Goal: Information Seeking & Learning: Learn about a topic

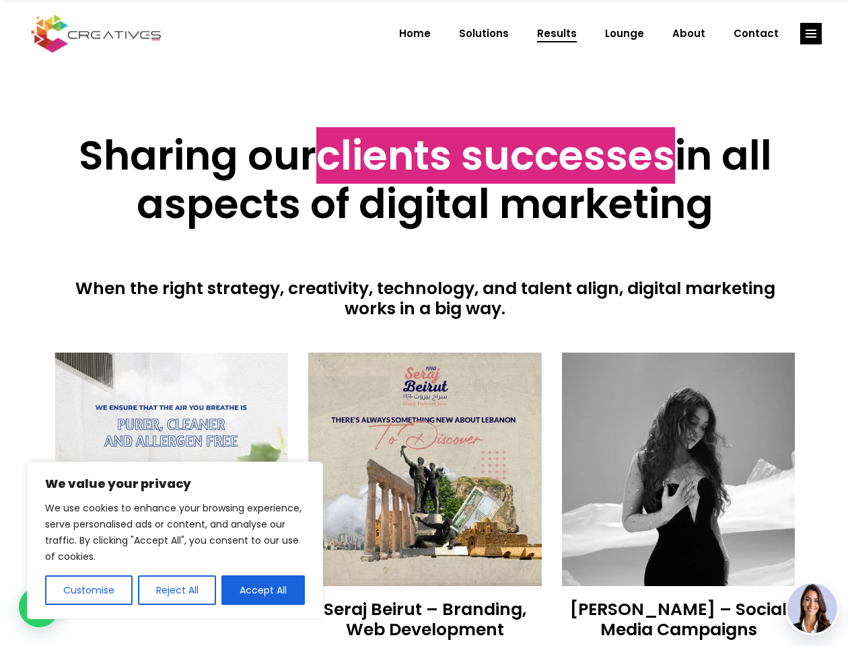
click at [425, 323] on div at bounding box center [425, 336] width 741 height 34
click at [88, 590] on button "Customise" at bounding box center [89, 591] width 88 height 30
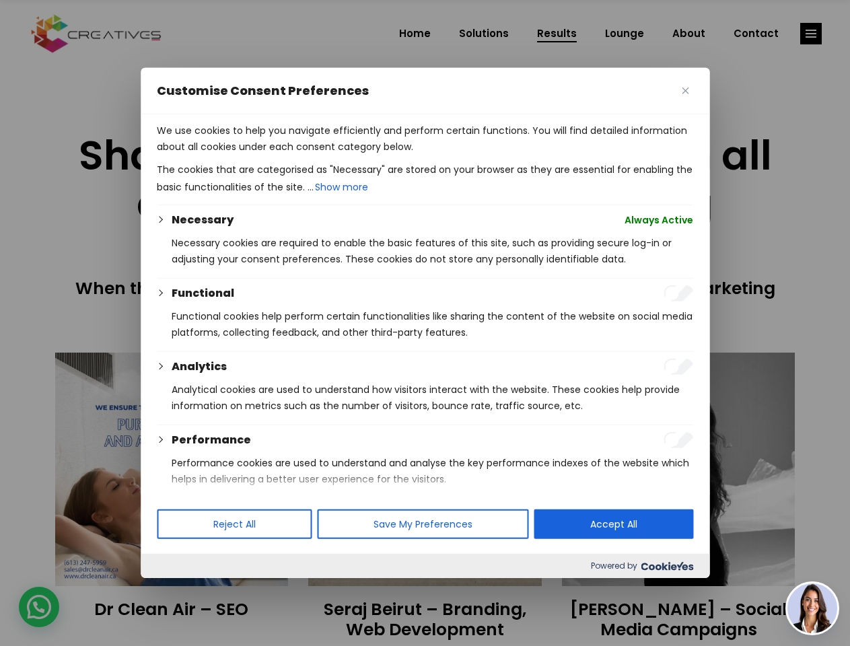
click at [176, 590] on div at bounding box center [425, 323] width 850 height 646
click at [263, 155] on p "We use cookies to help you navigate efficiently and perform certain functions. …" at bounding box center [425, 139] width 537 height 32
click at [811, 34] on div at bounding box center [425, 323] width 850 height 646
click at [813, 609] on img at bounding box center [813, 609] width 50 height 50
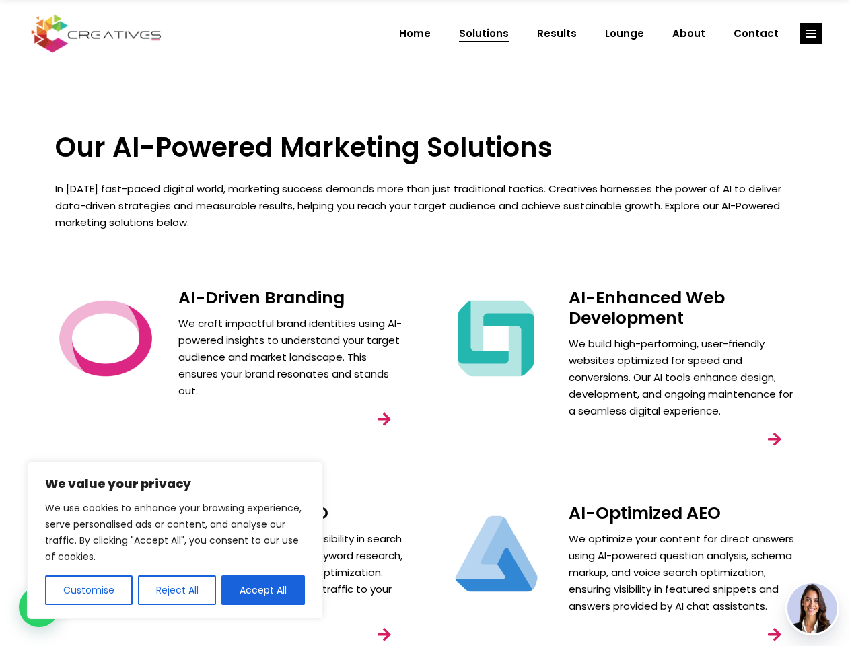
click at [426, 323] on div "AI-Enhanced Web Development We build high-performing, user-friendly websites op…" at bounding box center [621, 385] width 390 height 215
click at [88, 590] on button "Customise" at bounding box center [89, 591] width 88 height 30
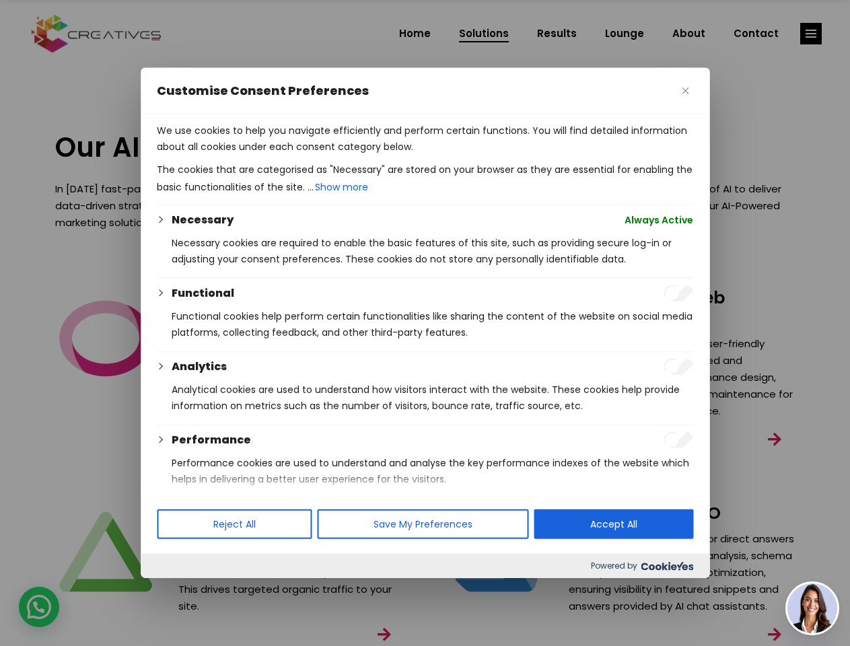
click at [176, 590] on div at bounding box center [425, 323] width 850 height 646
click at [263, 155] on p "We use cookies to help you navigate efficiently and perform certain functions. …" at bounding box center [425, 139] width 537 height 32
click at [811, 34] on div at bounding box center [425, 323] width 850 height 646
click at [813, 609] on img at bounding box center [813, 609] width 50 height 50
